Goal: Task Accomplishment & Management: Manage account settings

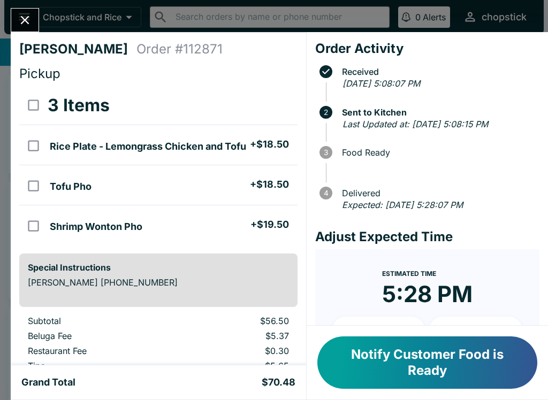
click at [32, 20] on icon "Close" at bounding box center [25, 20] width 14 height 14
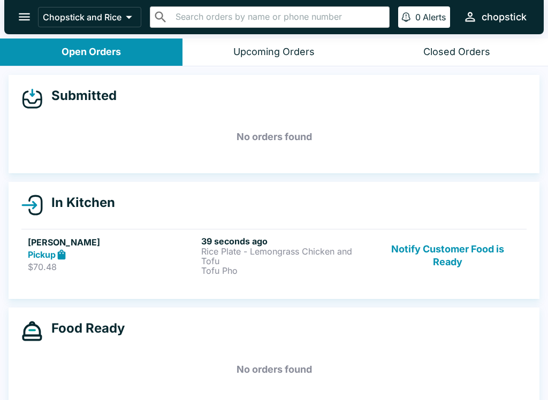
click at [427, 249] on button "Notify Customer Food is Ready" at bounding box center [447, 256] width 145 height 40
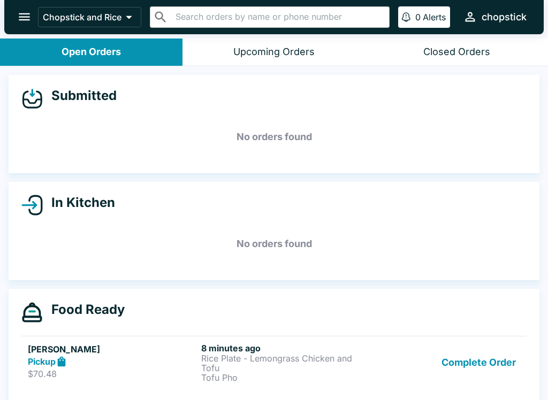
click at [12, 5] on div "Chopstick and Rice ​ ​ 0 Alerts chopstick" at bounding box center [273, 17] width 539 height 34
click at [27, 17] on icon "open drawer" at bounding box center [24, 16] width 11 height 7
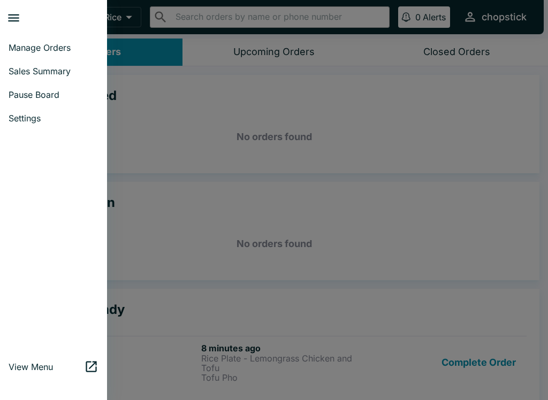
click at [41, 93] on span "Pause Board" at bounding box center [54, 94] width 90 height 11
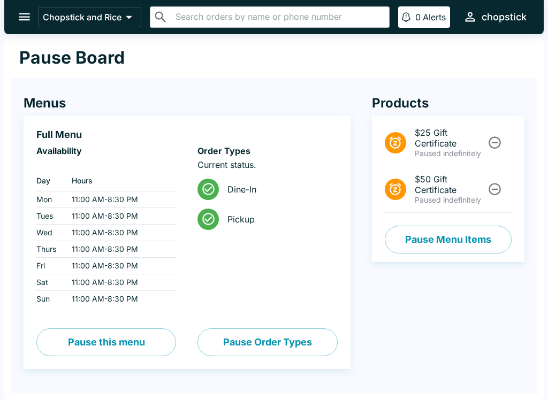
click at [475, 237] on button "Pause Menu Items" at bounding box center [448, 240] width 127 height 28
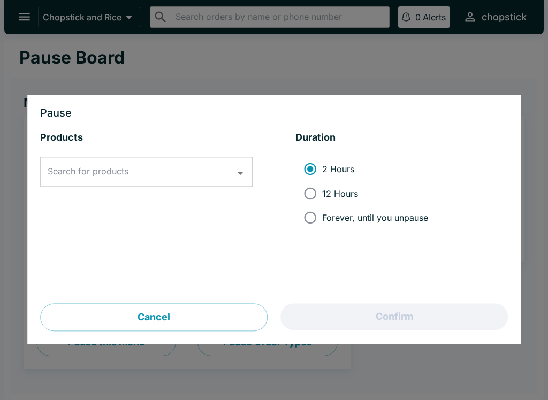
click at [75, 178] on input "Search for products" at bounding box center [138, 172] width 187 height 20
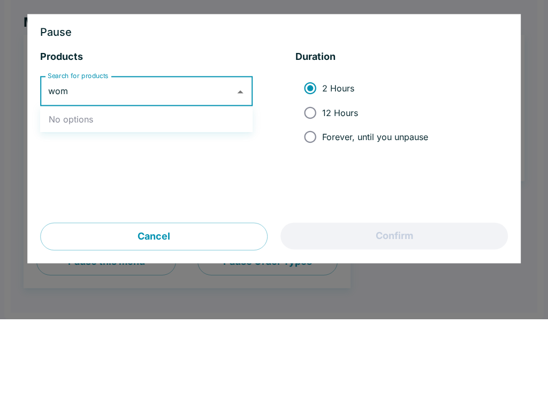
type input "wo"
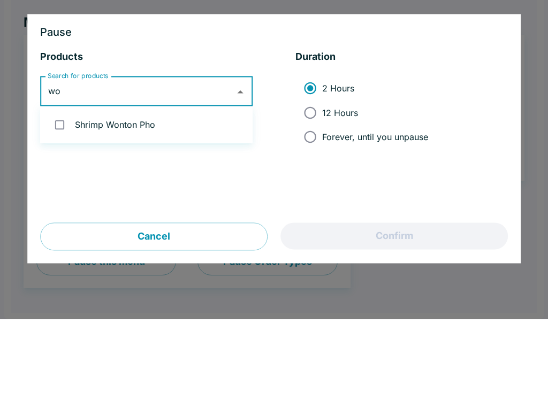
click at [63, 195] on input "checkbox" at bounding box center [60, 206] width 22 height 22
checkbox input "true"
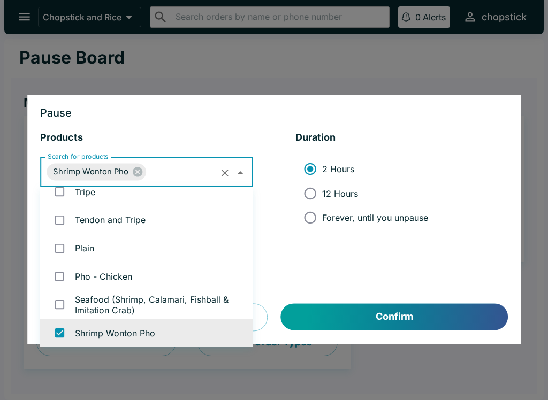
click at [318, 200] on input "12 Hours" at bounding box center [310, 193] width 24 height 24
radio input "true"
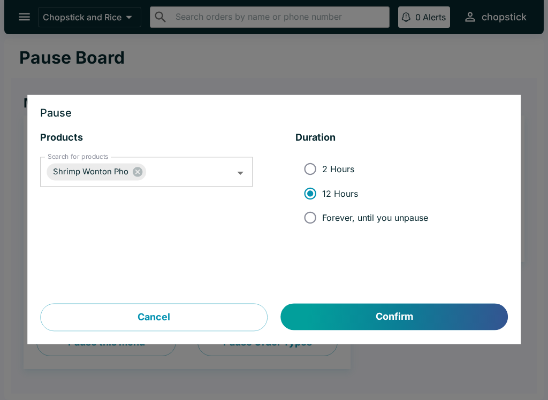
click at [406, 305] on button "Confirm" at bounding box center [394, 317] width 227 height 27
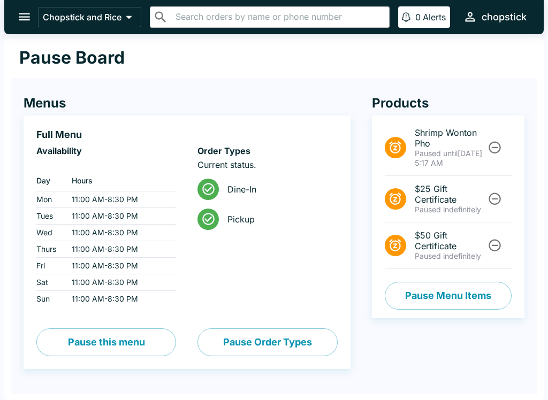
click at [15, 20] on button "open drawer" at bounding box center [24, 16] width 27 height 27
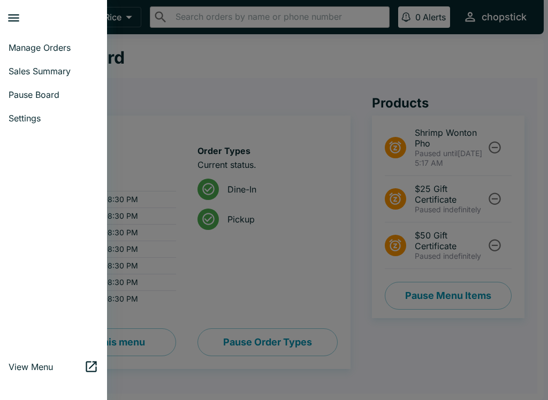
click at [27, 43] on span "Manage Orders" at bounding box center [54, 47] width 90 height 11
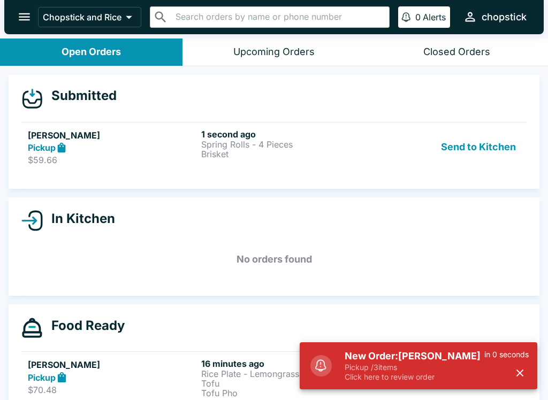
click at [127, 119] on ul "[PERSON_NAME] Pickup $59.66 1 second ago Spring Rolls - 4 Pieces Brisket Send t…" at bounding box center [273, 147] width 505 height 59
click at [302, 139] on h6 "1 second ago" at bounding box center [285, 134] width 169 height 11
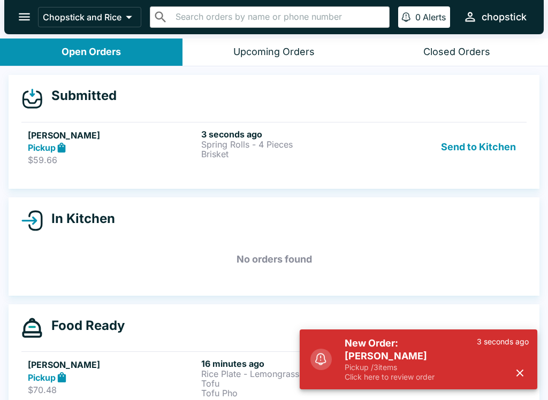
click at [358, 379] on p "Click here to review order" at bounding box center [411, 378] width 132 height 10
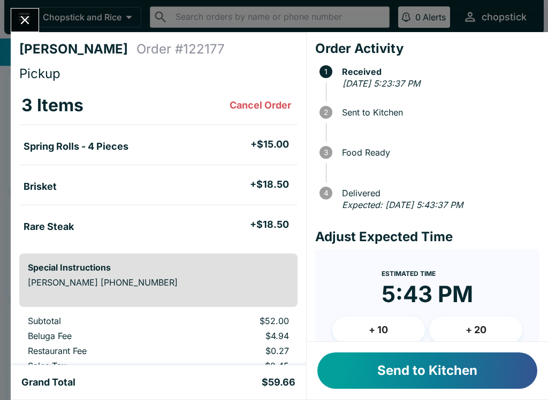
click at [364, 383] on button "Send to Kitchen" at bounding box center [427, 371] width 220 height 36
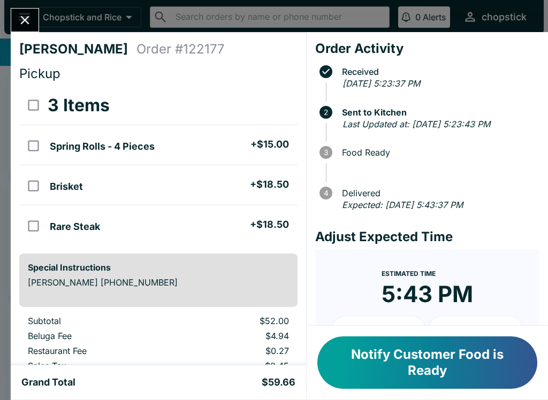
click at [7, 6] on div "[PERSON_NAME] Order # 122177 Pickup 3 Items Spring Rolls - 4 Pieces + $15.00 Br…" at bounding box center [274, 200] width 548 height 400
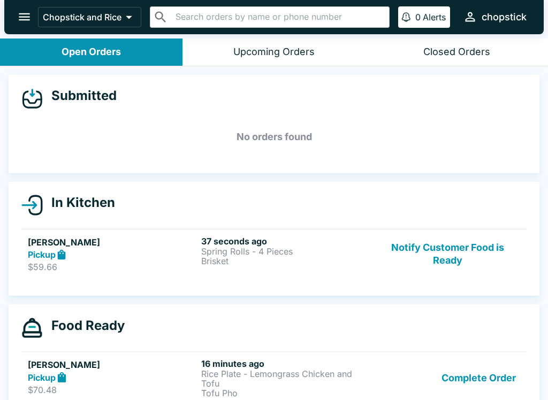
click at [28, 25] on button "open drawer" at bounding box center [24, 16] width 27 height 27
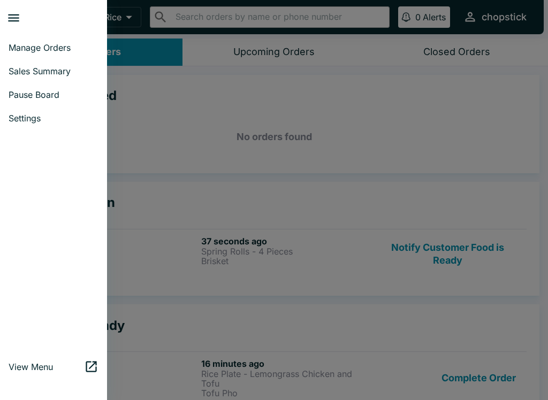
click at [309, 150] on div at bounding box center [274, 200] width 548 height 400
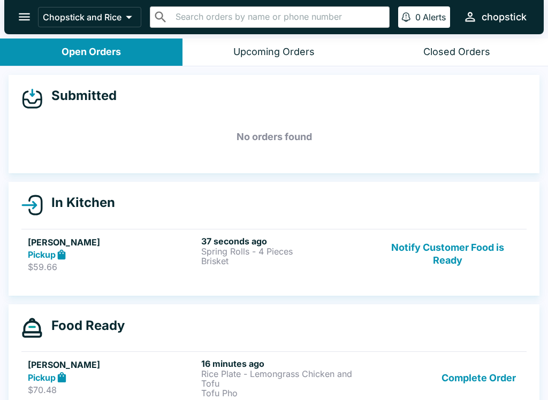
click at [437, 247] on button "Notify Customer Food is Ready" at bounding box center [447, 254] width 145 height 37
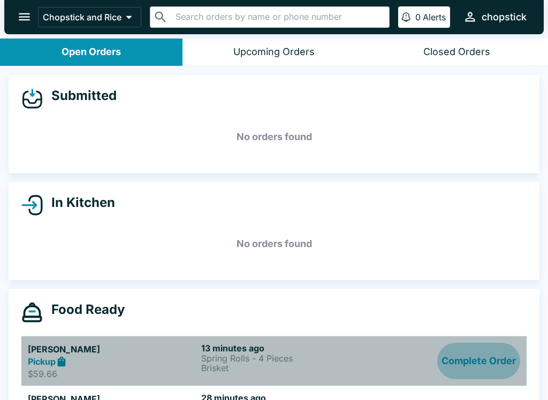
click at [466, 363] on button "Complete Order" at bounding box center [478, 361] width 83 height 37
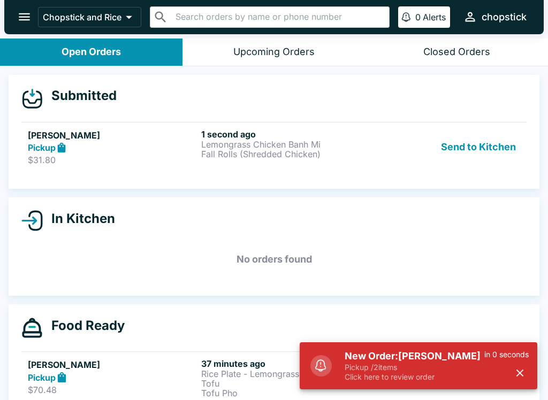
click at [348, 382] on p "Click here to review order" at bounding box center [415, 378] width 140 height 10
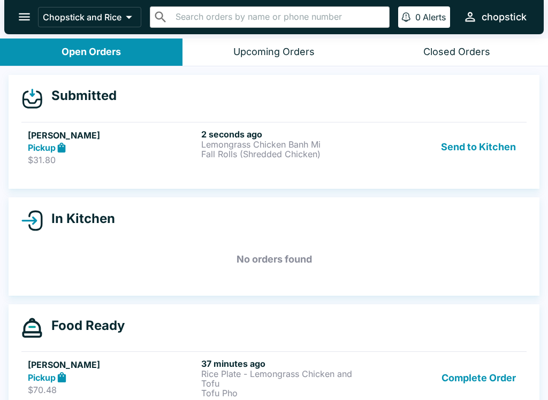
click at [257, 166] on link "[PERSON_NAME] Pickup $31.80 2 seconds ago Lemongrass Chicken Banh Mi Fall Rolls…" at bounding box center [273, 147] width 505 height 50
click at [290, 149] on p "Fall Rolls (Shredded Chicken)" at bounding box center [285, 154] width 169 height 10
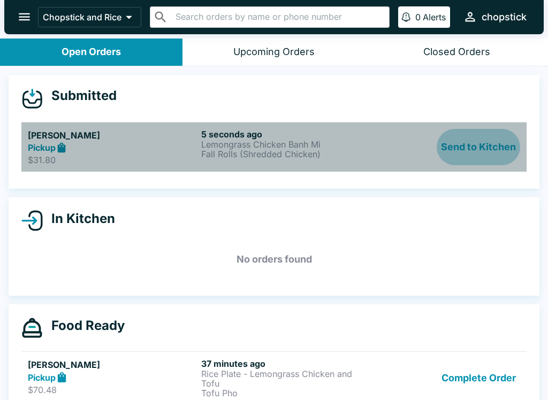
click at [475, 152] on button "Send to Kitchen" at bounding box center [478, 147] width 83 height 37
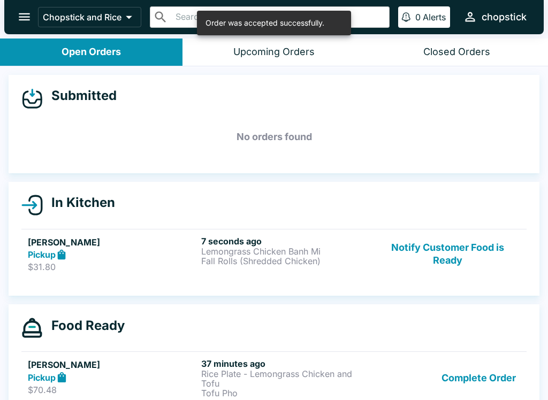
click at [89, 261] on div "[PERSON_NAME] Pickup $31.80" at bounding box center [112, 254] width 169 height 37
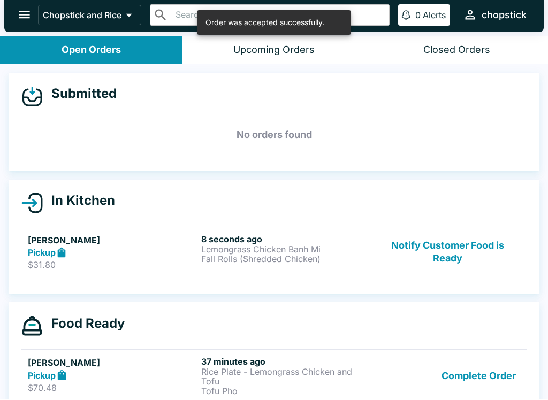
click at [210, 55] on button "Upcoming Orders" at bounding box center [274, 50] width 183 height 27
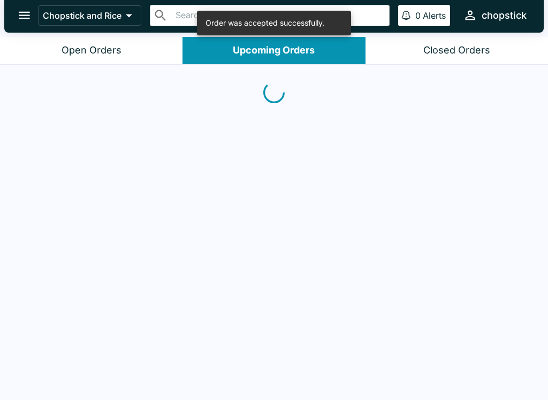
click at [105, 48] on div "Open Orders" at bounding box center [92, 50] width 60 height 12
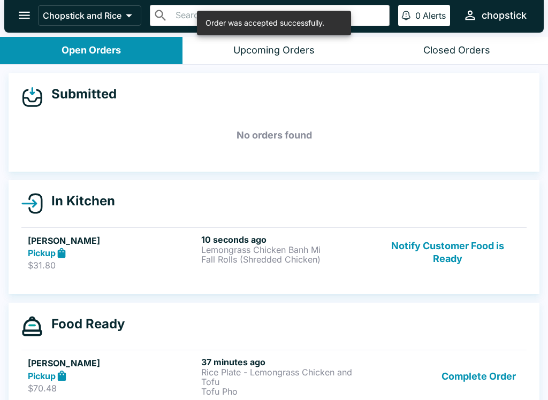
click at [151, 246] on h5 "[PERSON_NAME]" at bounding box center [112, 240] width 169 height 13
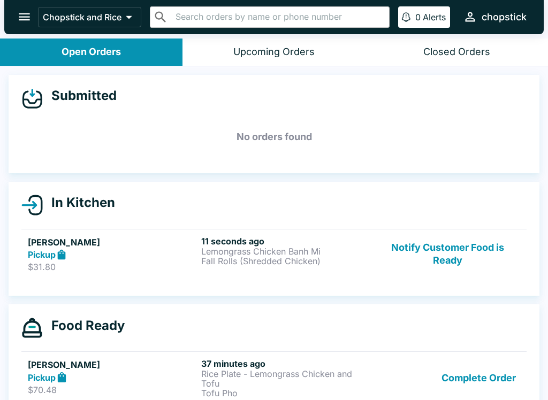
click at [133, 247] on h5 "[PERSON_NAME]" at bounding box center [112, 242] width 169 height 13
click at [217, 46] on button "Upcoming Orders" at bounding box center [274, 52] width 183 height 27
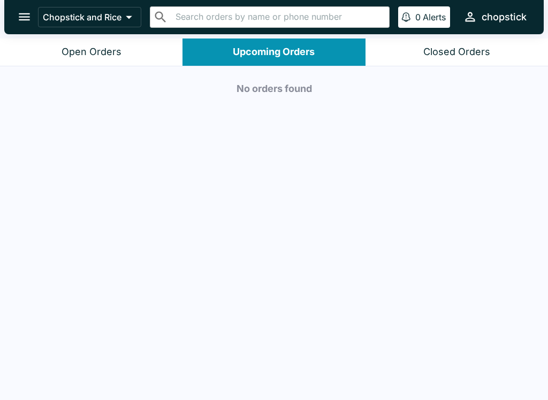
click at [94, 47] on div "Open Orders" at bounding box center [92, 52] width 60 height 12
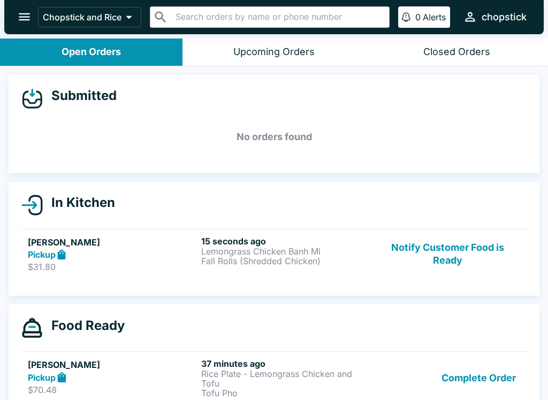
click at [365, 263] on p "Fall Rolls (Shredded Chicken)" at bounding box center [285, 261] width 169 height 10
click at [357, 264] on p "Fall Rolls (Shredded Chicken)" at bounding box center [285, 261] width 169 height 10
click at [272, 247] on p "Lemongrass Chicken Banh Mi" at bounding box center [285, 252] width 169 height 10
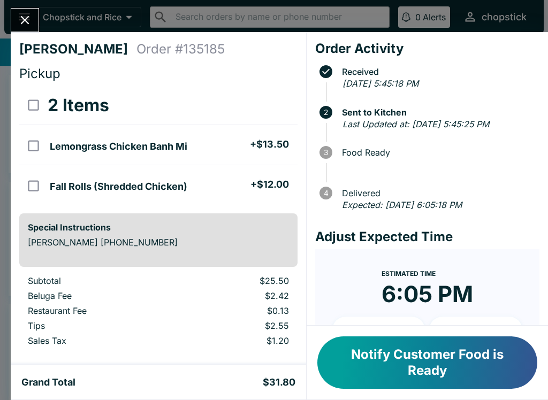
click at [46, 31] on div "Ami Huscher Order # 135185 Pickup 2 Items Lemongrass Chicken Banh Mi + $13.50 F…" at bounding box center [274, 200] width 548 height 400
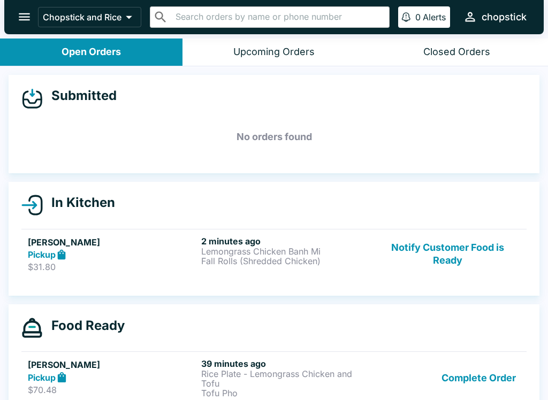
click at [19, 11] on icon "open drawer" at bounding box center [24, 17] width 14 height 14
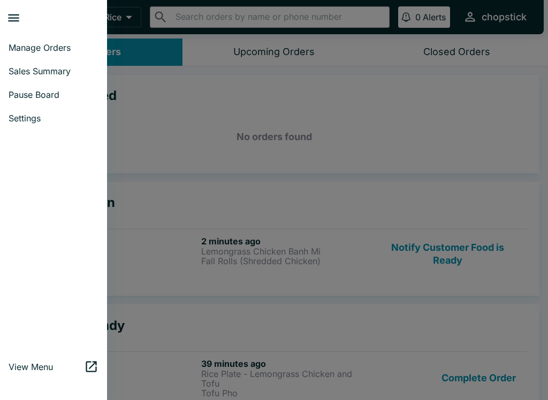
click at [457, 162] on div at bounding box center [274, 200] width 548 height 400
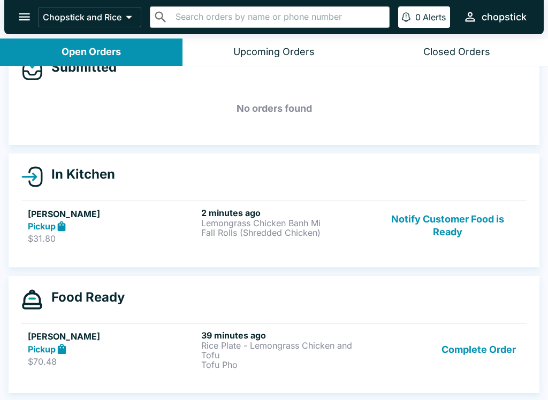
click at [473, 356] on button "Complete Order" at bounding box center [478, 350] width 83 height 40
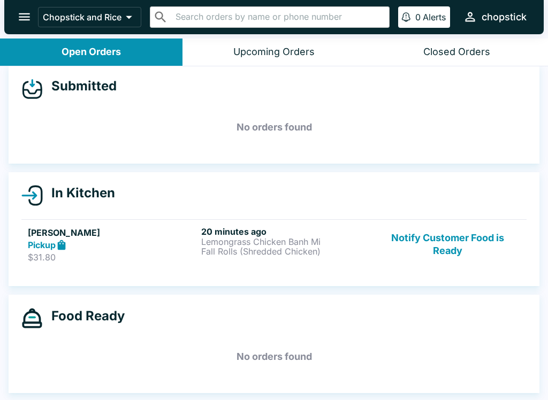
scroll to position [10, 0]
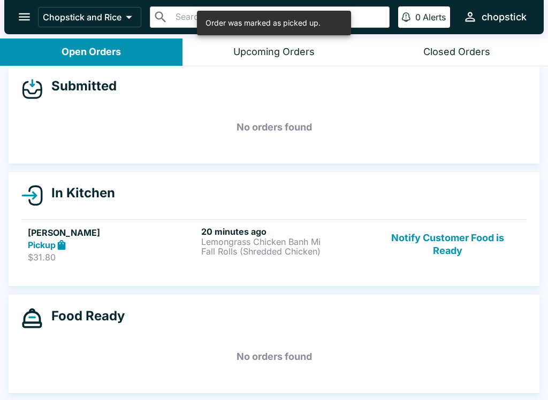
click at [174, 225] on link "Ami Huscher Pickup $31.80 20 minutes ago Lemongrass Chicken Banh Mi Fall Rolls …" at bounding box center [273, 244] width 505 height 50
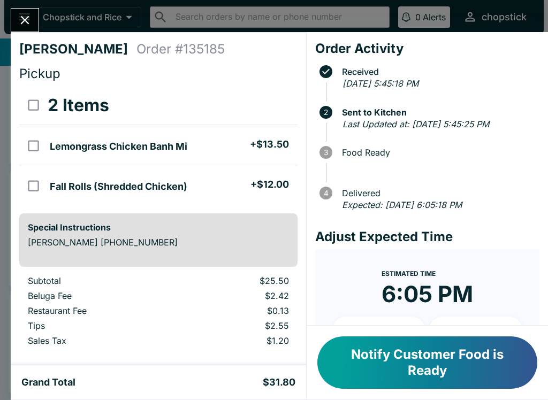
click at [30, 5] on div "Ami Huscher Order # 135185 Pickup 2 Items Lemongrass Chicken Banh Mi + $13.50 F…" at bounding box center [274, 200] width 548 height 400
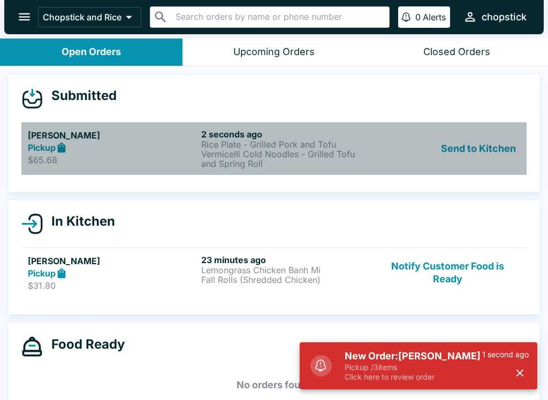
click at [257, 130] on h6 "2 seconds ago" at bounding box center [285, 134] width 169 height 11
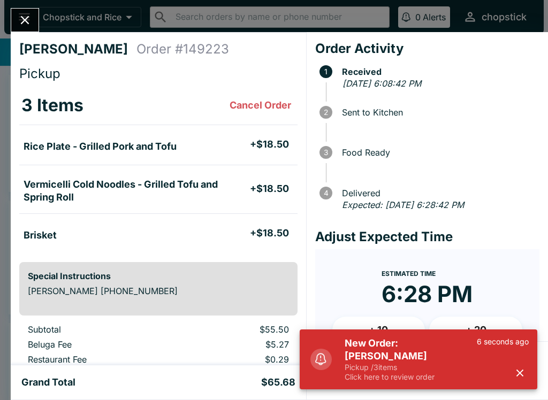
click at [465, 370] on p "Pickup / 3 items" at bounding box center [411, 368] width 132 height 10
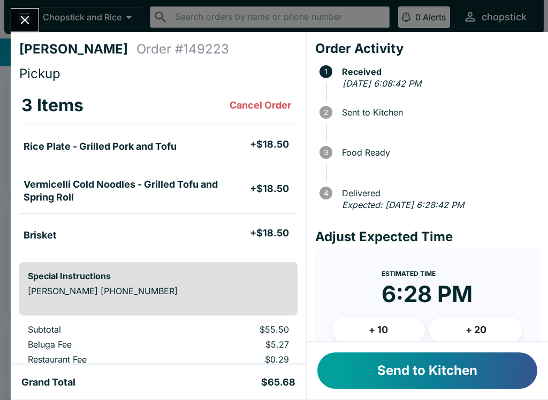
click at [406, 382] on button "Send to Kitchen" at bounding box center [427, 371] width 220 height 36
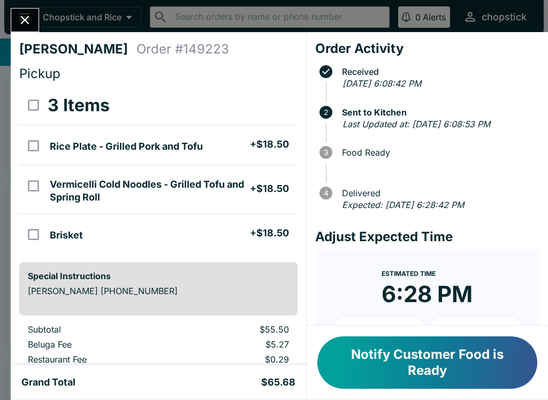
click at [369, 361] on button "Notify Customer Food is Ready" at bounding box center [427, 363] width 220 height 52
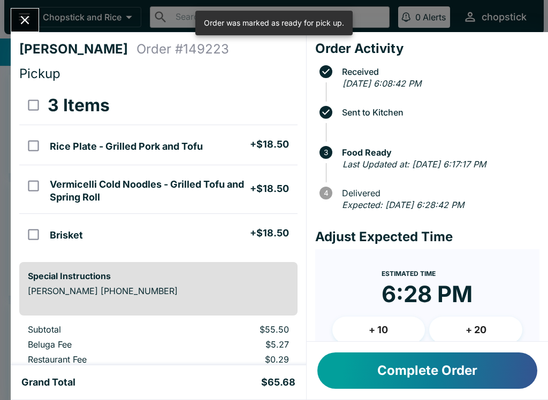
click at [18, 11] on button "Close" at bounding box center [24, 20] width 27 height 23
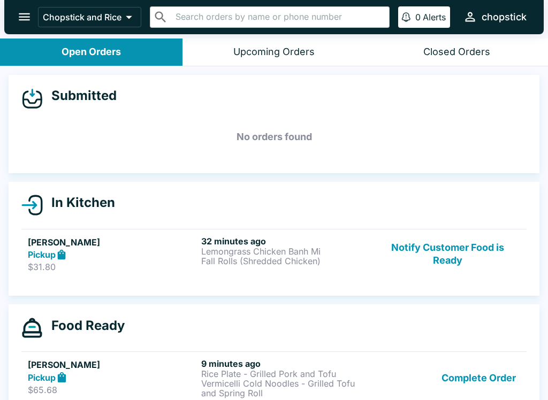
click at [442, 265] on button "Notify Customer Food is Ready" at bounding box center [447, 254] width 145 height 37
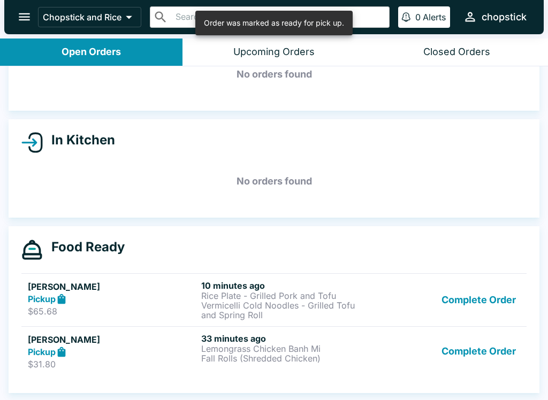
click at [478, 354] on button "Complete Order" at bounding box center [478, 351] width 83 height 37
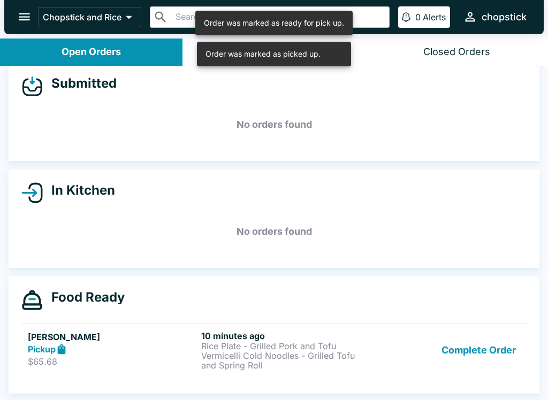
scroll to position [12, 0]
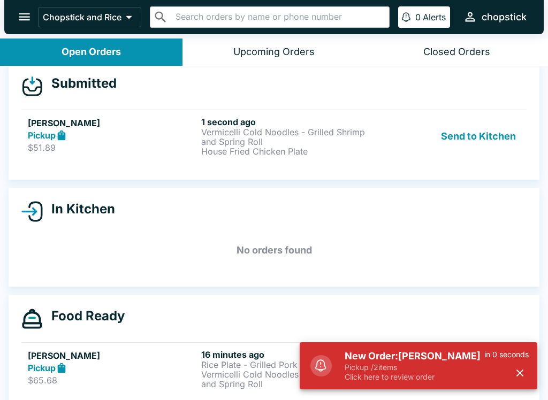
click at [366, 363] on p "Pickup / 2 items" at bounding box center [415, 368] width 140 height 10
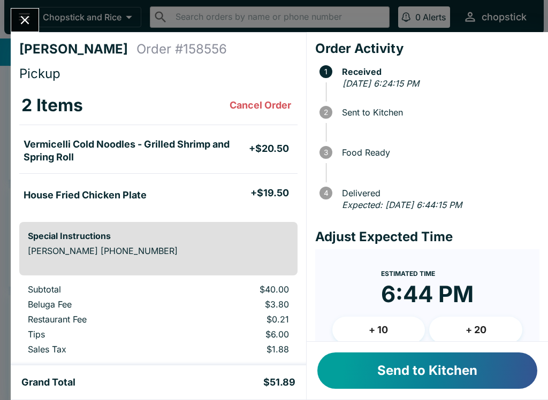
click at [403, 384] on button "Send to Kitchen" at bounding box center [427, 371] width 220 height 36
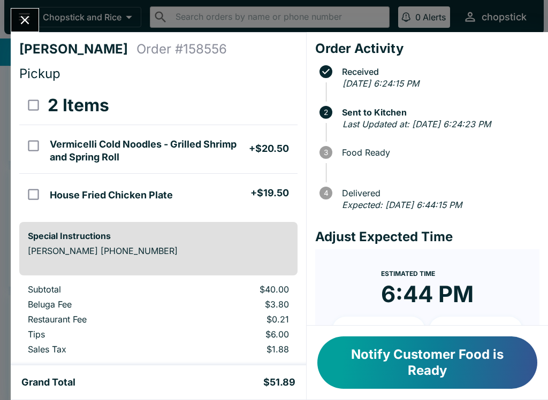
click at [26, 12] on button "Close" at bounding box center [24, 20] width 27 height 23
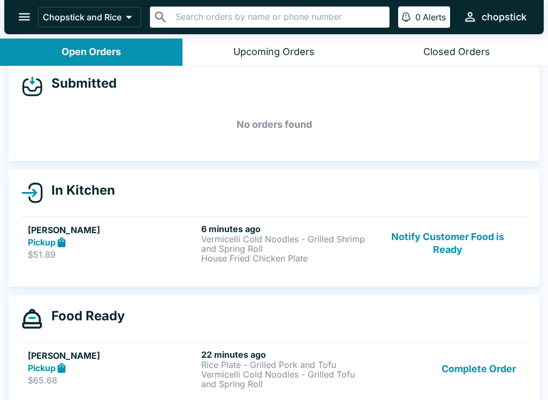
click at [401, 252] on button "Notify Customer Food is Ready" at bounding box center [447, 244] width 145 height 40
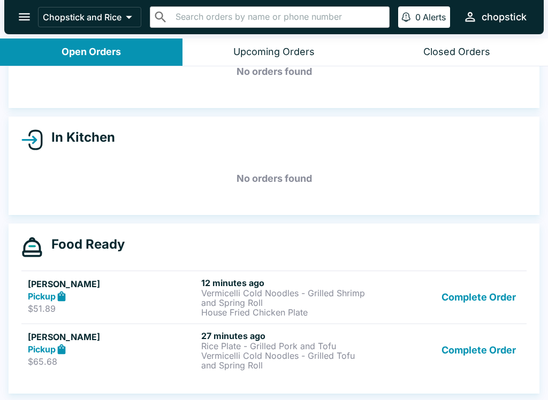
scroll to position [65, 0]
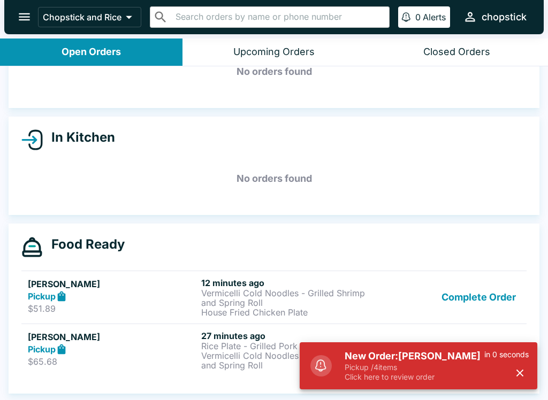
click at [389, 367] on p "Pickup / 4 items" at bounding box center [415, 368] width 140 height 10
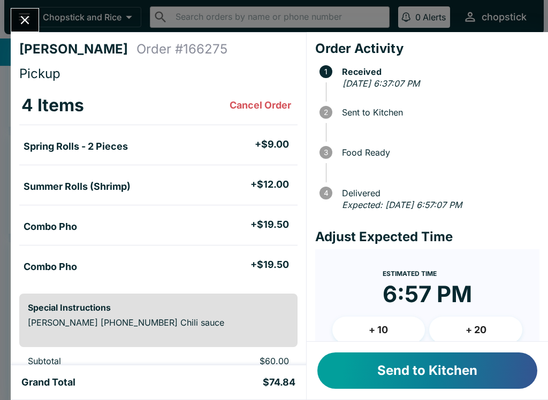
click at [414, 376] on button "Send to Kitchen" at bounding box center [427, 371] width 220 height 36
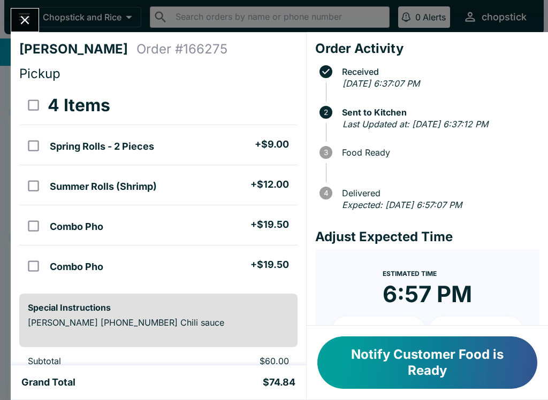
click at [414, 351] on button "Notify Customer Food is Ready" at bounding box center [427, 363] width 220 height 52
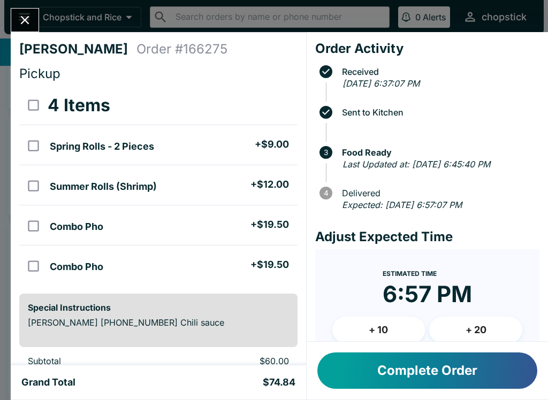
click at [393, 368] on button "Complete Order" at bounding box center [427, 371] width 220 height 36
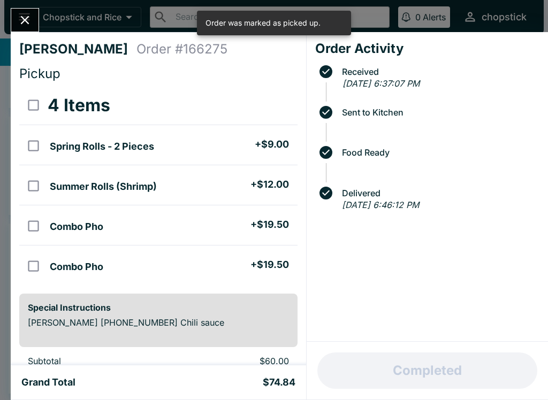
click at [28, 21] on icon "Close" at bounding box center [25, 20] width 14 height 14
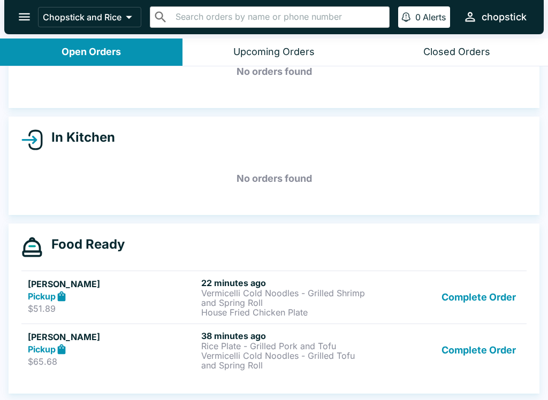
click at [496, 309] on button "Complete Order" at bounding box center [478, 298] width 83 height 40
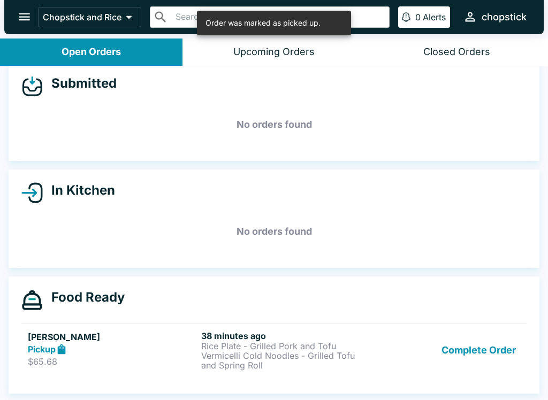
scroll to position [12, 0]
click at [472, 350] on button "Complete Order" at bounding box center [478, 351] width 83 height 40
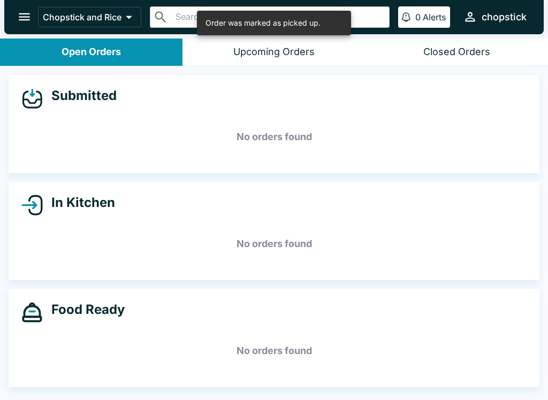
scroll to position [0, 0]
